Goal: Information Seeking & Learning: Learn about a topic

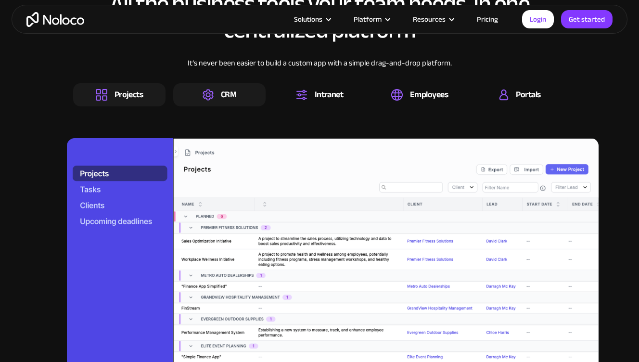
click at [232, 100] on div "CRM" at bounding box center [228, 95] width 15 height 11
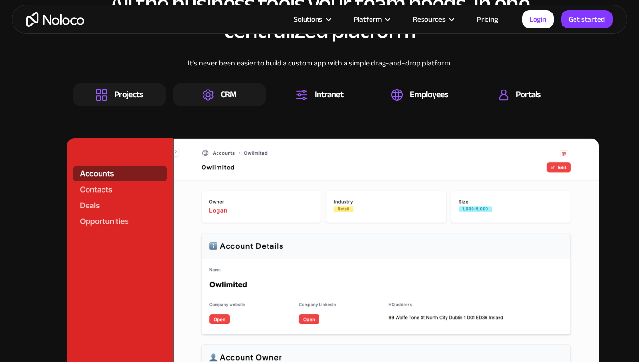
click at [130, 98] on div "Projects" at bounding box center [129, 95] width 29 height 11
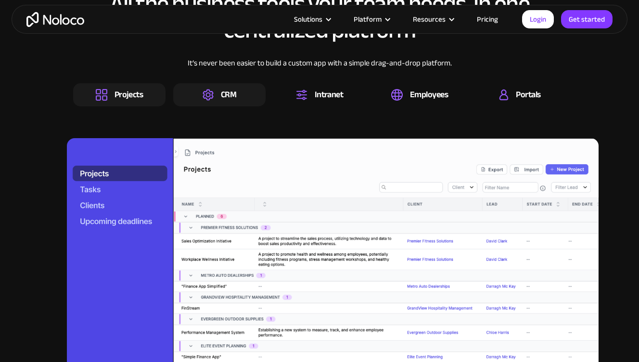
click at [219, 93] on div "CRM" at bounding box center [220, 95] width 34 height 12
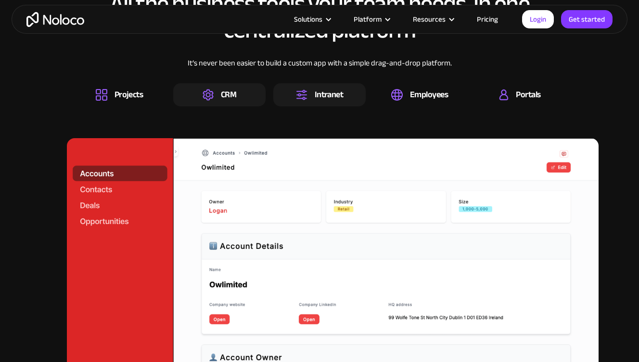
click at [311, 96] on div "Intranet" at bounding box center [320, 95] width 48 height 12
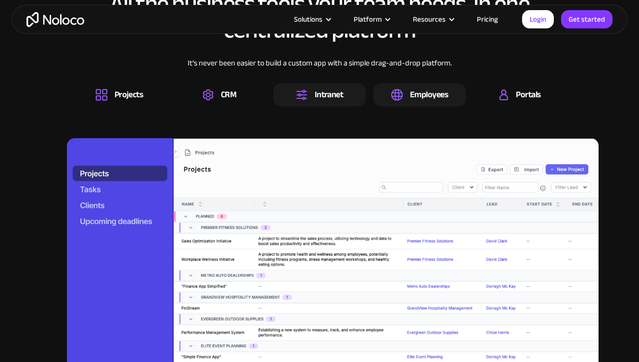
click at [403, 88] on div "Employees" at bounding box center [420, 94] width 92 height 23
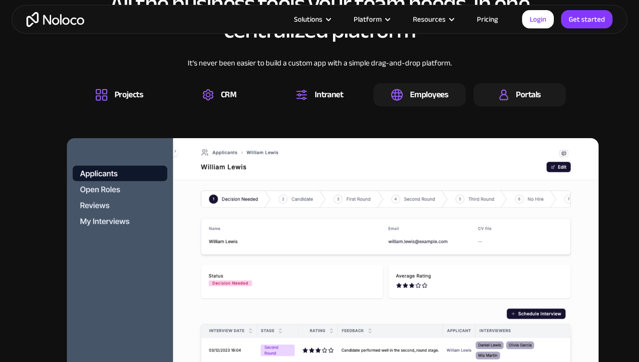
click at [496, 96] on div "Portals" at bounding box center [520, 94] width 92 height 23
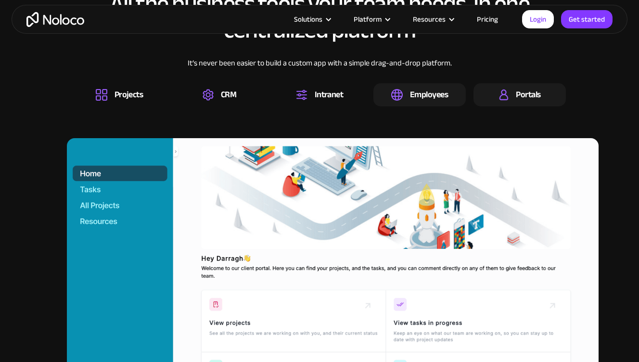
click at [425, 99] on div "Employees" at bounding box center [429, 95] width 38 height 11
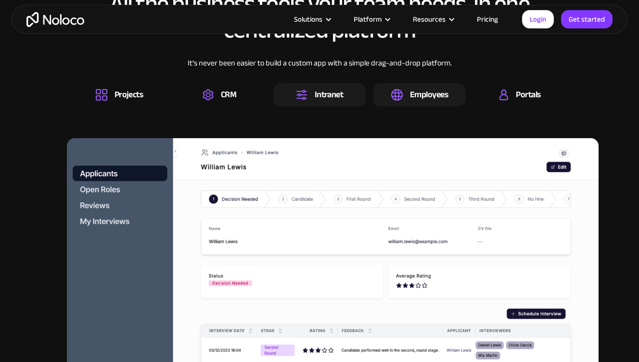
click at [327, 104] on div "Intranet" at bounding box center [319, 94] width 92 height 23
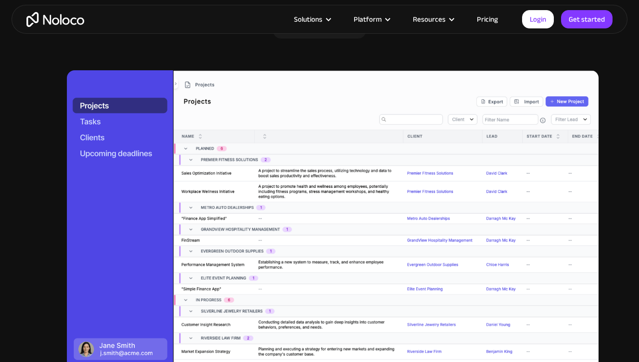
scroll to position [1086, 0]
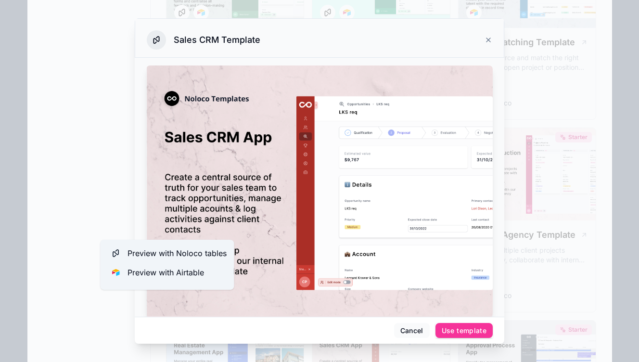
scroll to position [36, 0]
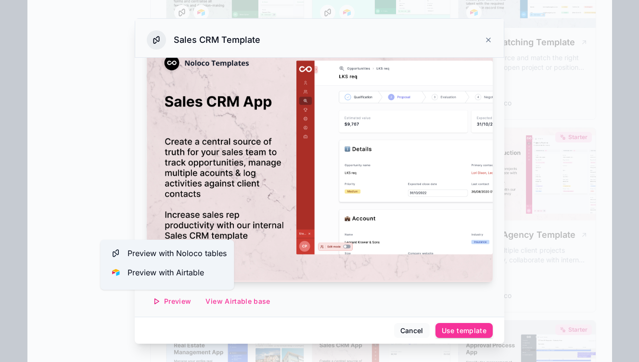
click at [487, 38] on icon at bounding box center [489, 40] width 8 height 8
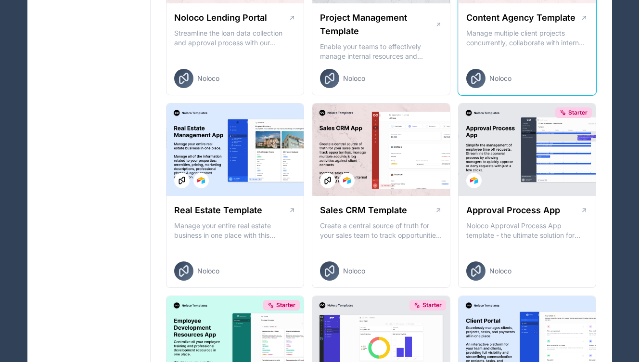
scroll to position [9713, 0]
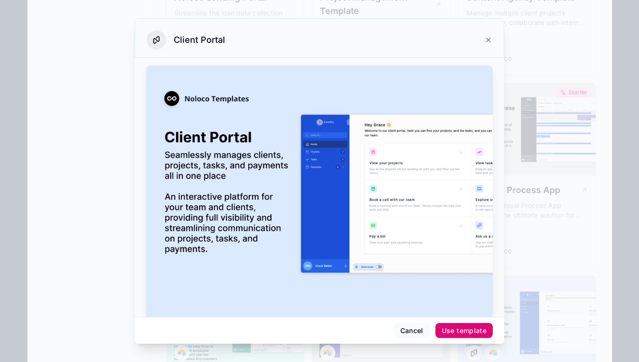
click at [451, 330] on div "Use template" at bounding box center [464, 330] width 45 height 9
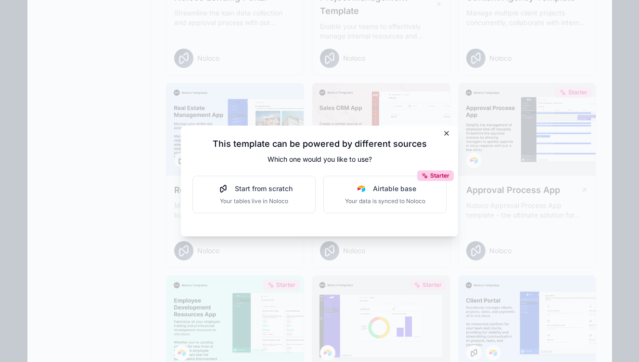
click at [444, 133] on icon at bounding box center [447, 134] width 8 height 8
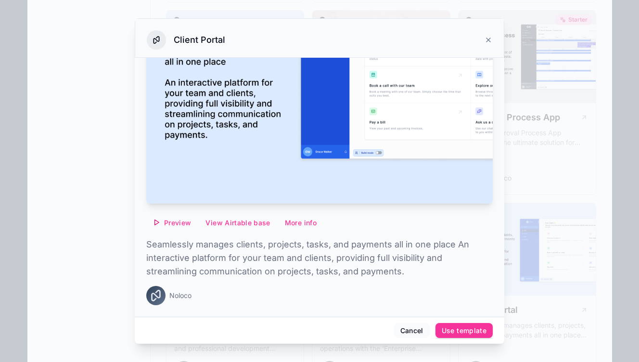
scroll to position [9792, 0]
click at [176, 222] on span "Preview" at bounding box center [177, 223] width 27 height 9
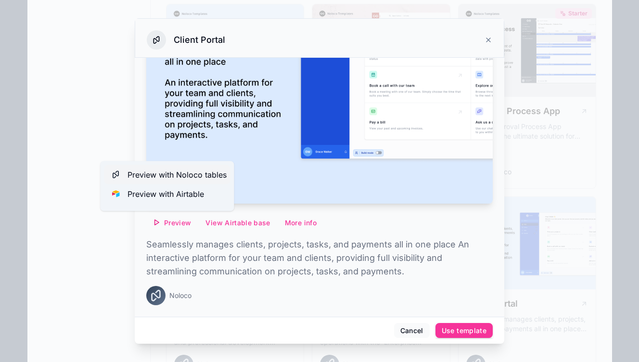
click at [193, 174] on span "Preview with Noloco tables" at bounding box center [177, 175] width 99 height 12
click at [180, 195] on span "Preview with Airtable" at bounding box center [166, 194] width 77 height 12
click at [522, 30] on div at bounding box center [319, 181] width 639 height 362
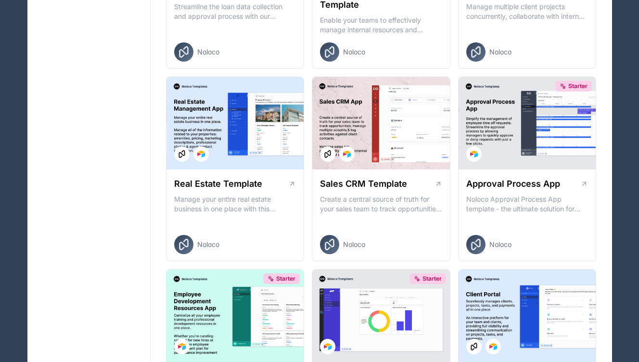
scroll to position [9718, 0]
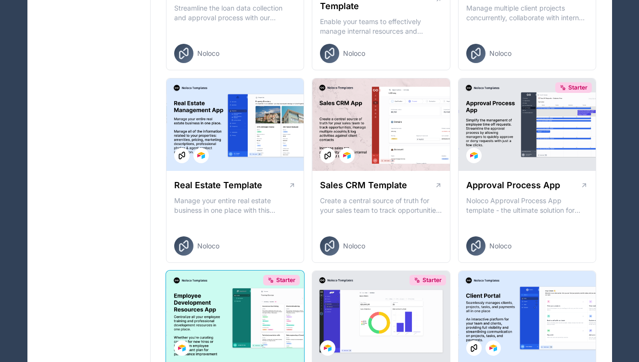
click at [238, 271] on div "Starter" at bounding box center [236, 317] width 138 height 92
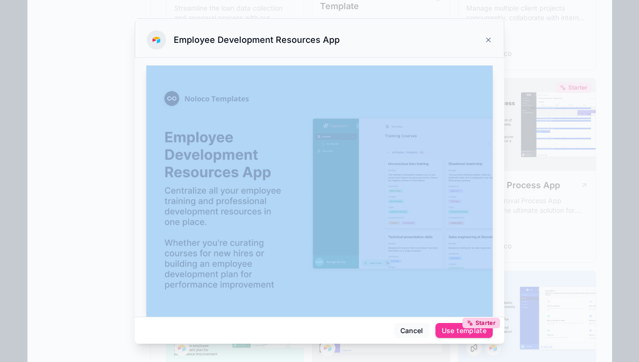
click at [488, 39] on icon at bounding box center [489, 40] width 8 height 8
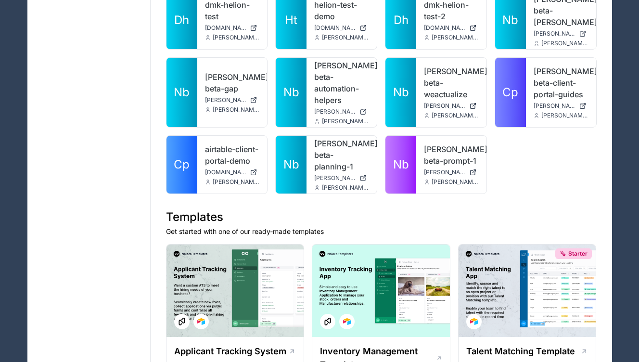
scroll to position [9165, 0]
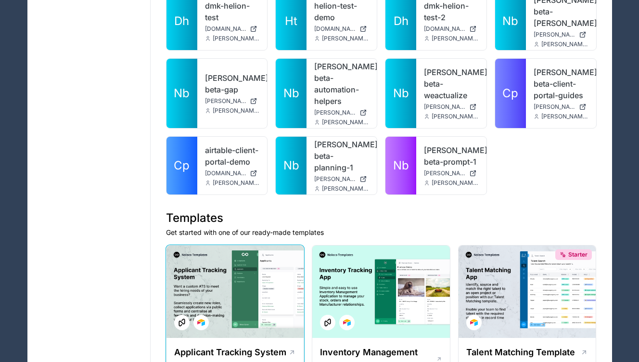
click at [259, 246] on div at bounding box center [236, 292] width 138 height 92
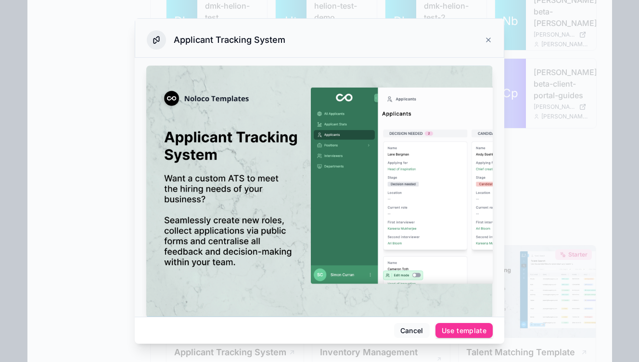
scroll to position [101, 0]
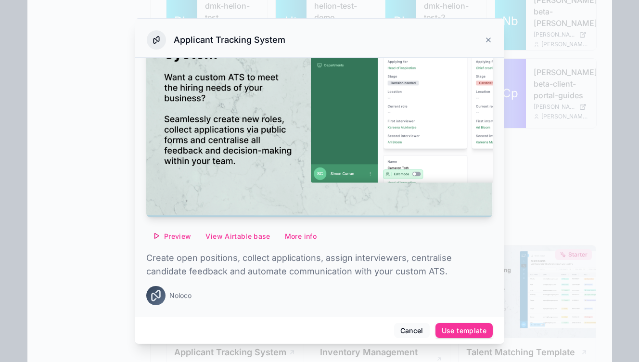
click at [178, 235] on span "Preview" at bounding box center [177, 236] width 27 height 9
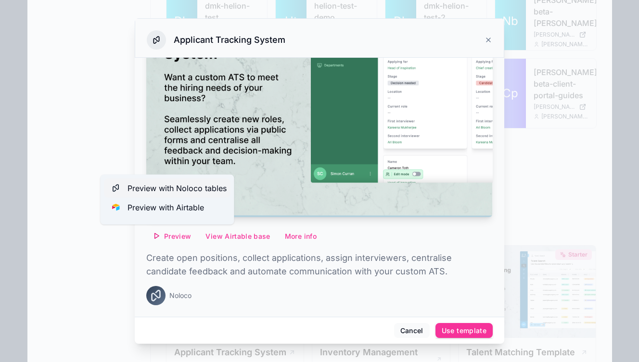
click at [175, 186] on span "Preview with Noloco tables" at bounding box center [177, 188] width 99 height 12
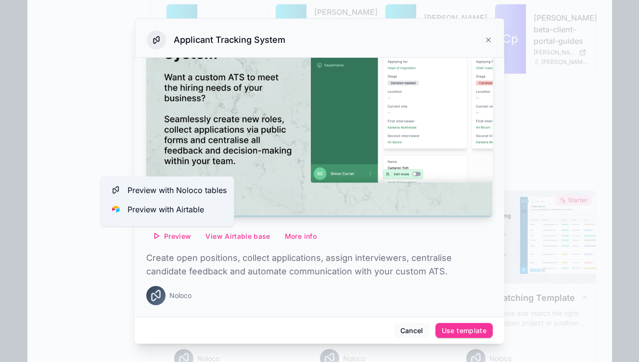
scroll to position [9222, 0]
click at [175, 208] on span "Preview with Airtable" at bounding box center [166, 208] width 77 height 12
click at [180, 188] on span "Preview with Noloco tables" at bounding box center [177, 188] width 99 height 12
click at [492, 38] on icon at bounding box center [489, 40] width 8 height 8
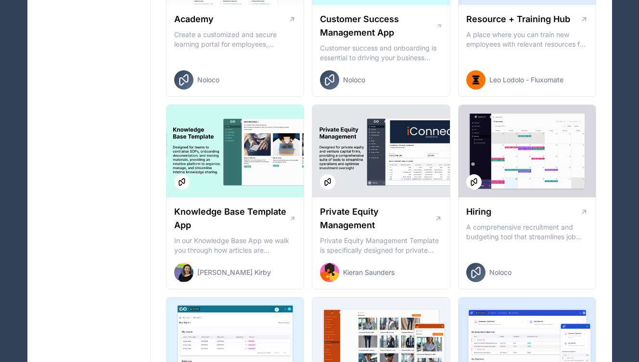
scroll to position [10273, 0]
